Goal: Task Accomplishment & Management: Use online tool/utility

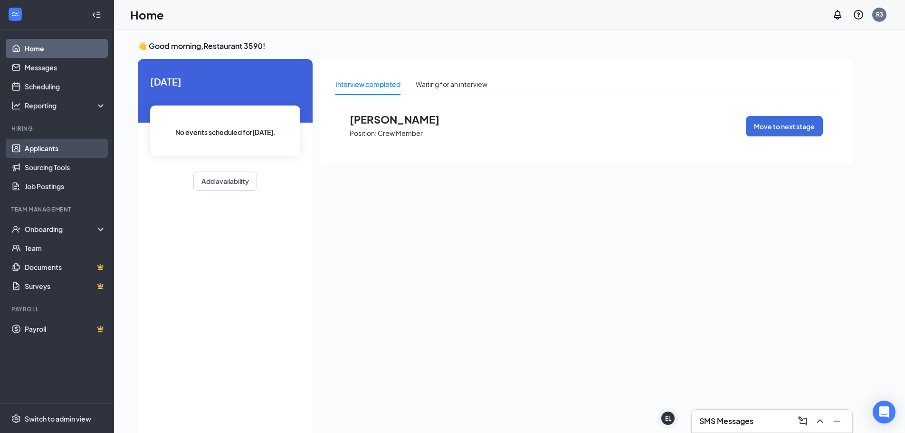
click at [38, 154] on link "Applicants" at bounding box center [65, 148] width 81 height 19
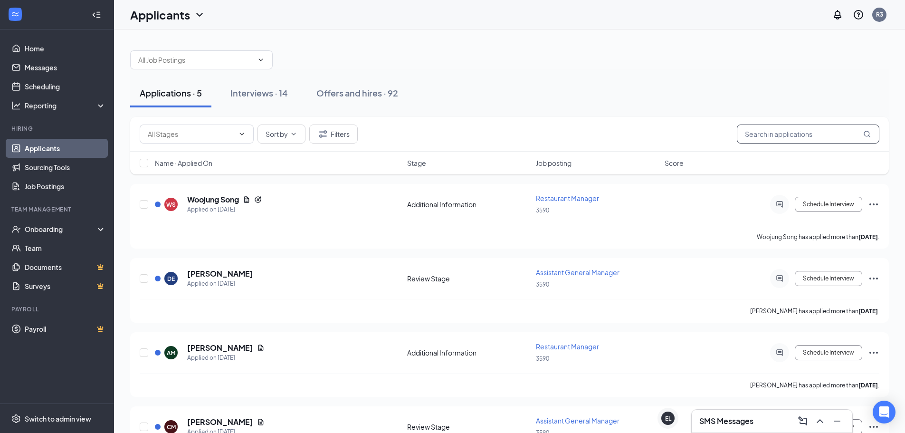
click at [798, 134] on input "text" at bounding box center [808, 134] width 143 height 19
type input "c"
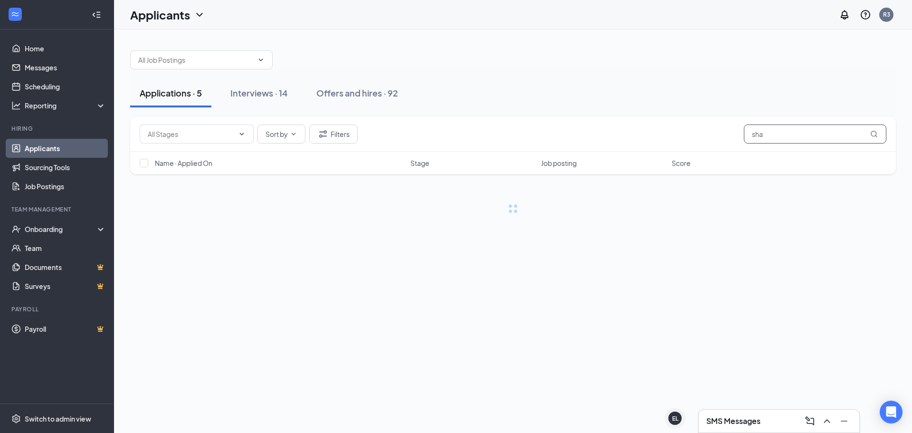
type input "sha"
